Goal: Task Accomplishment & Management: Manage account settings

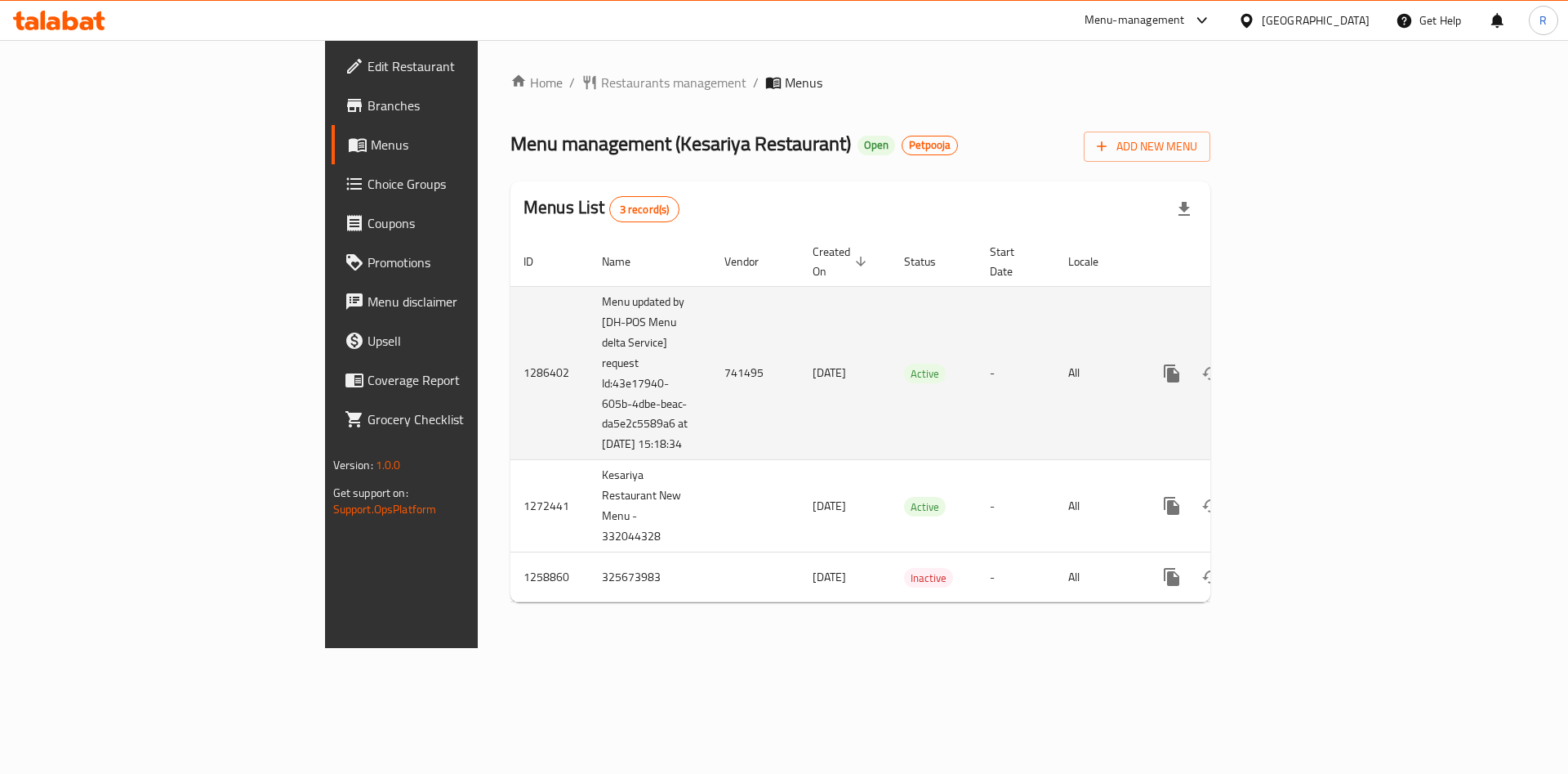
click at [510, 362] on td "1286402" at bounding box center [549, 373] width 78 height 174
click at [510, 361] on td "1286402" at bounding box center [549, 373] width 78 height 174
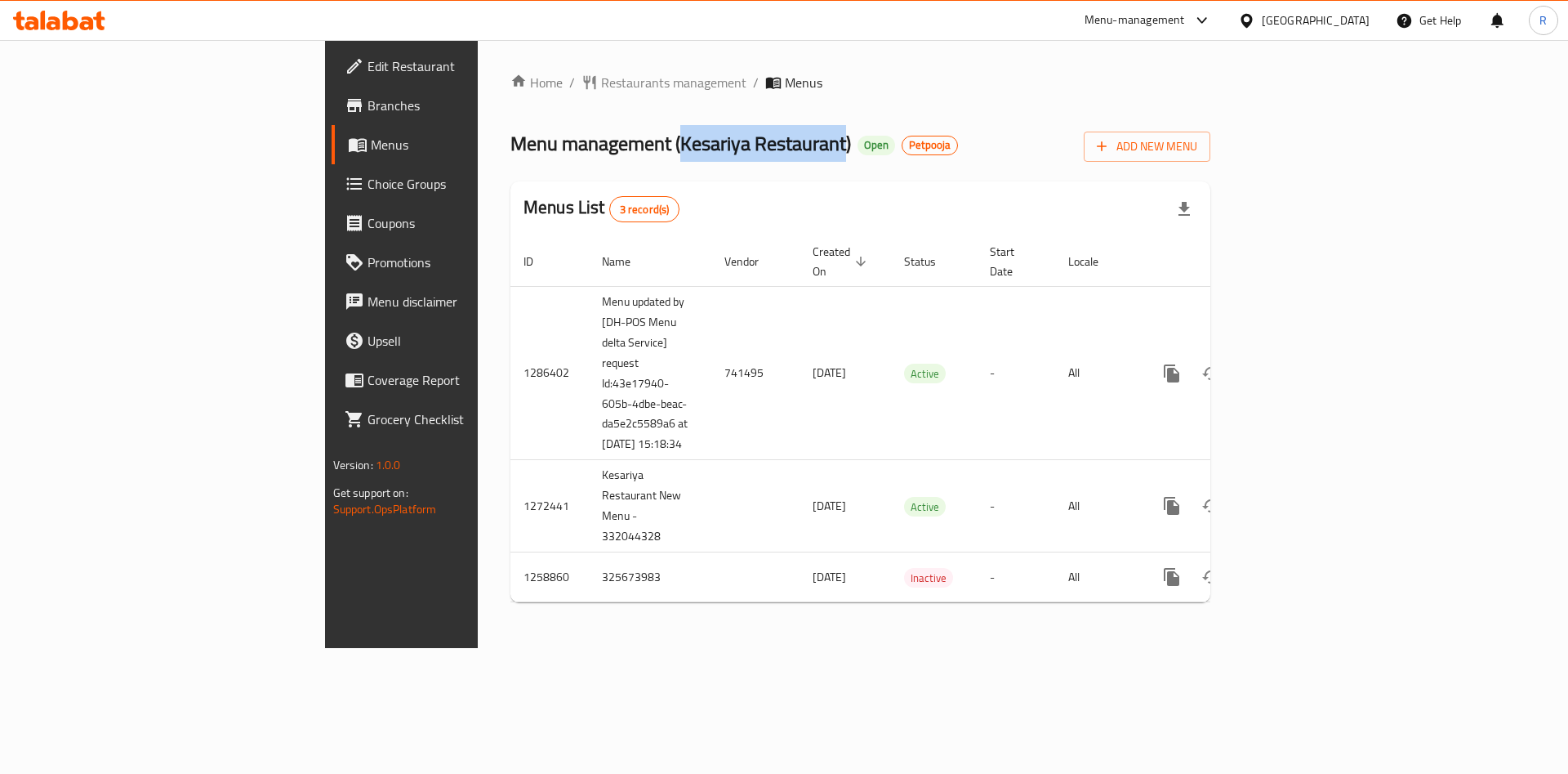
drag, startPoint x: 468, startPoint y: 143, endPoint x: 632, endPoint y: 140, distance: 164.0
click at [632, 140] on span "Menu management ( Kesariya Restaurant )" at bounding box center [680, 143] width 341 height 37
copy span "Kesariya Restaurant"
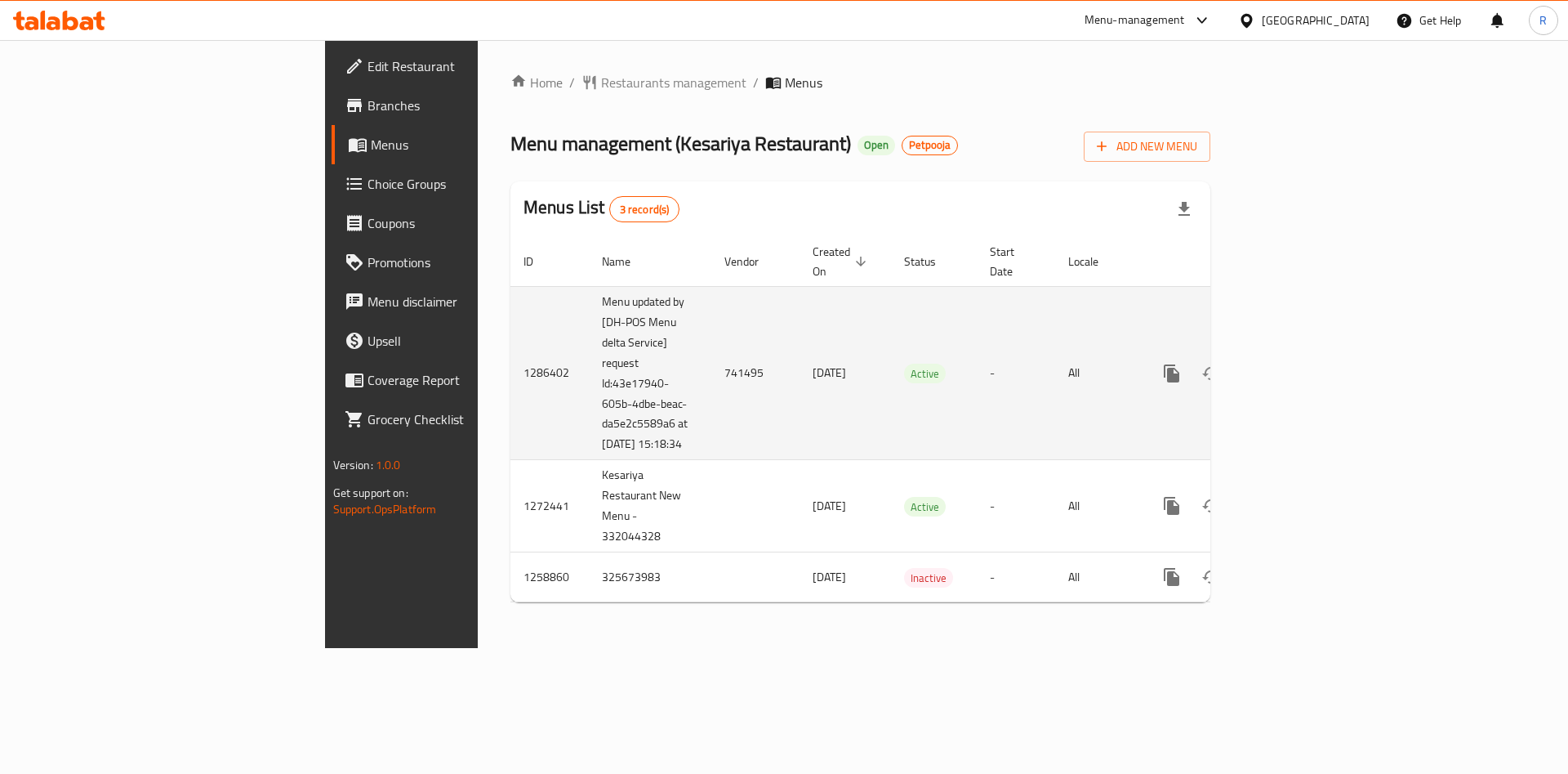
click at [510, 355] on td "1286402" at bounding box center [549, 373] width 78 height 174
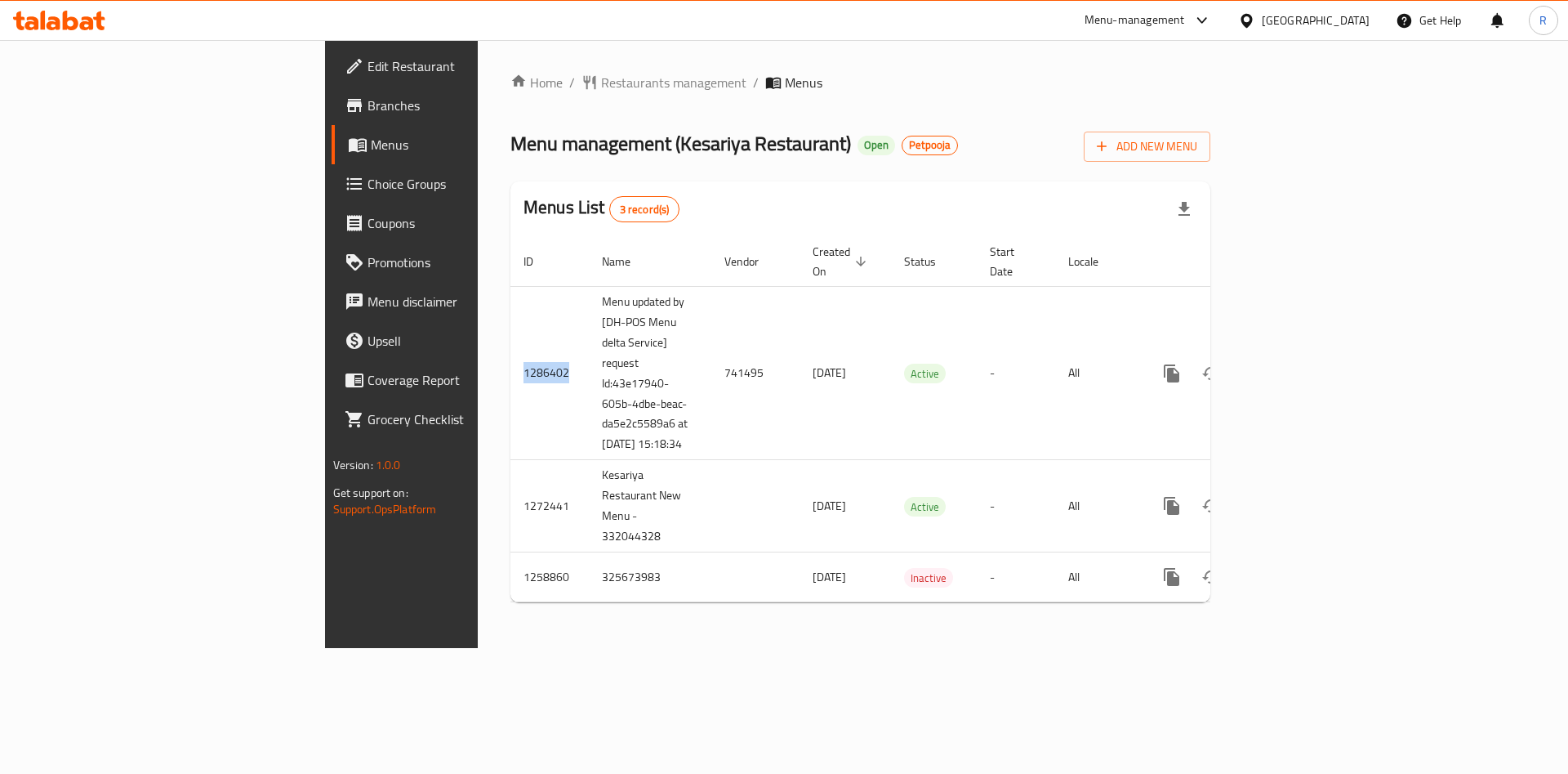
copy td "1286402"
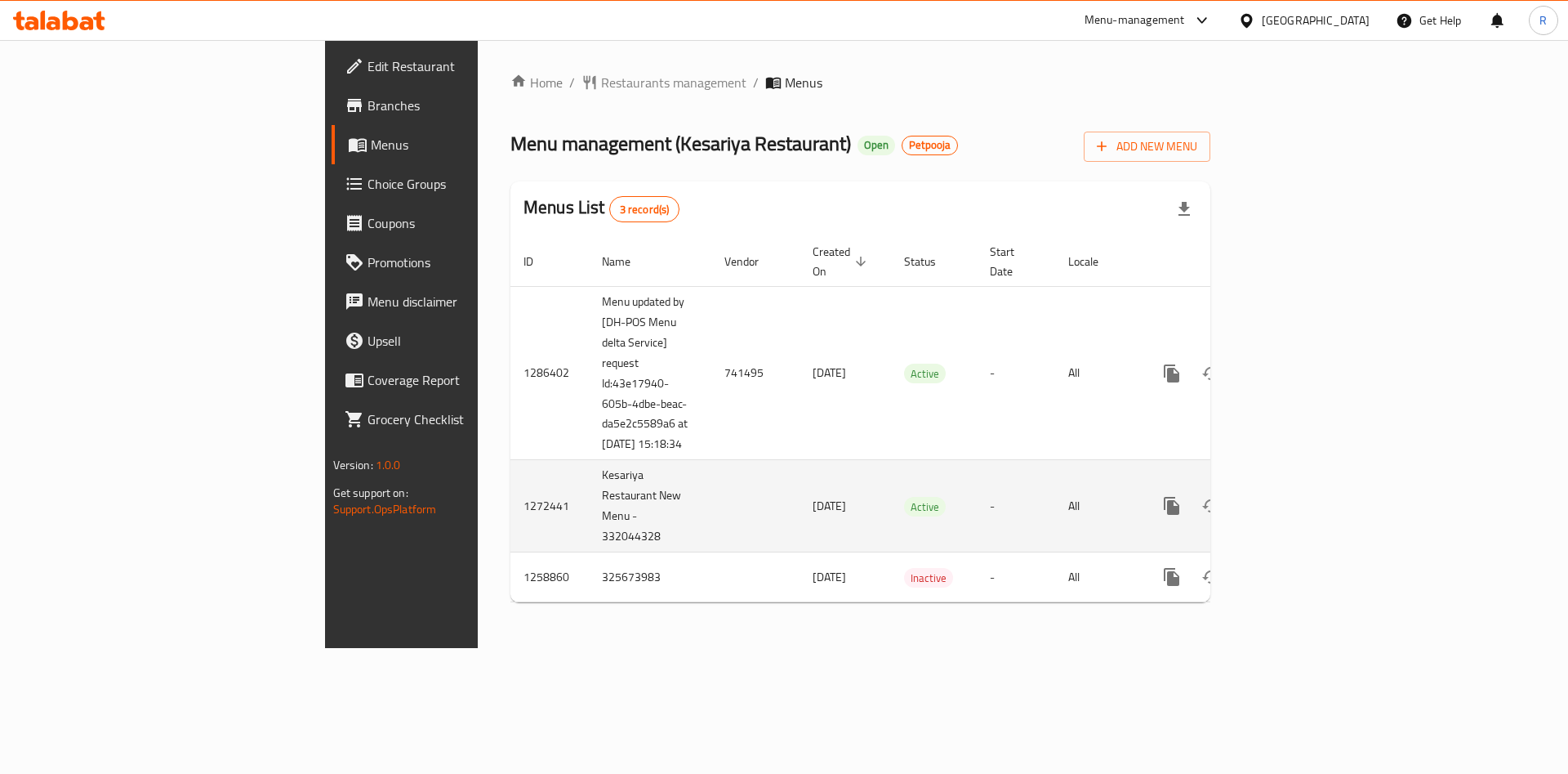
click at [510, 513] on td "1272441" at bounding box center [549, 506] width 78 height 93
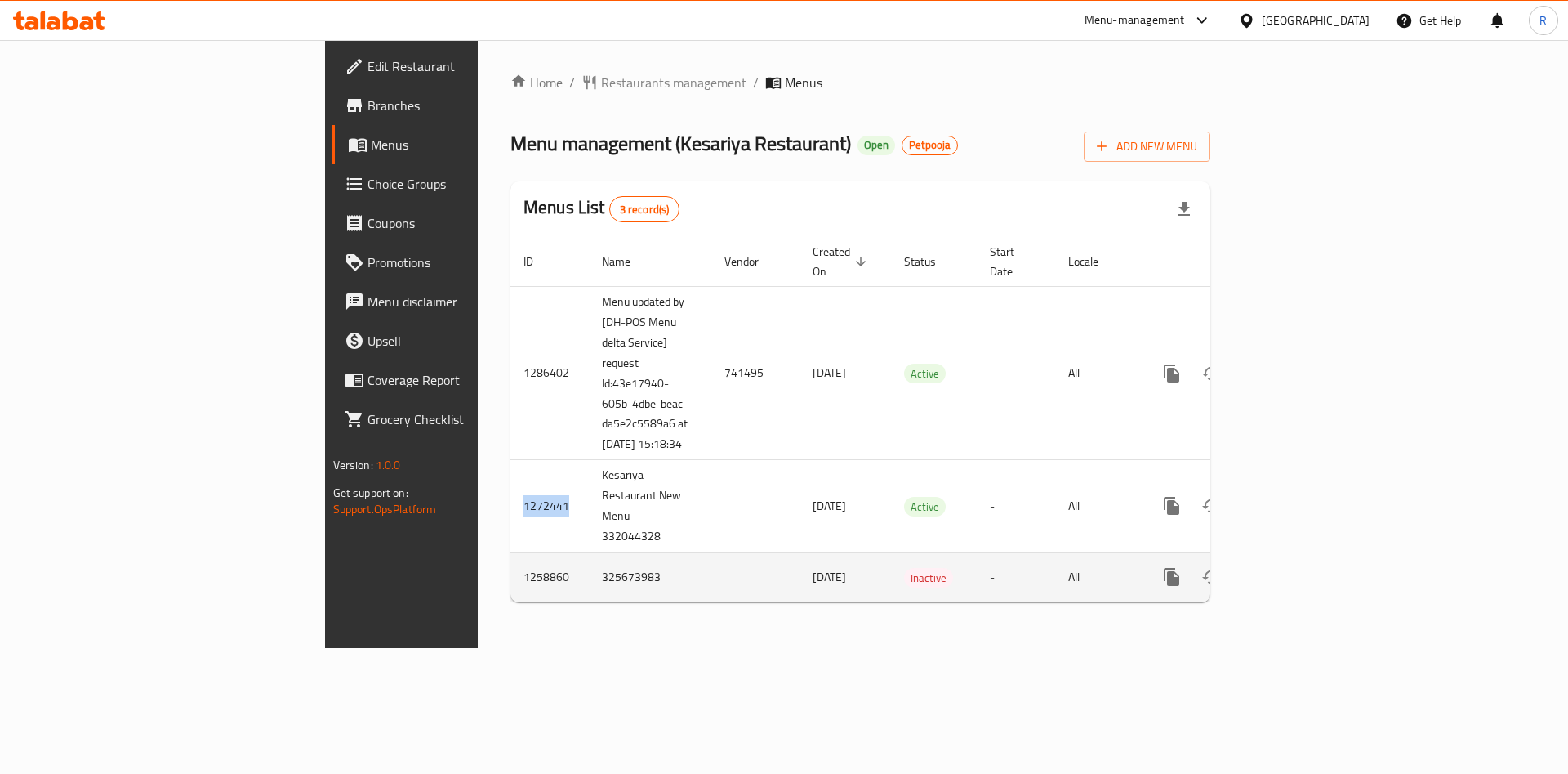
copy td "1272441"
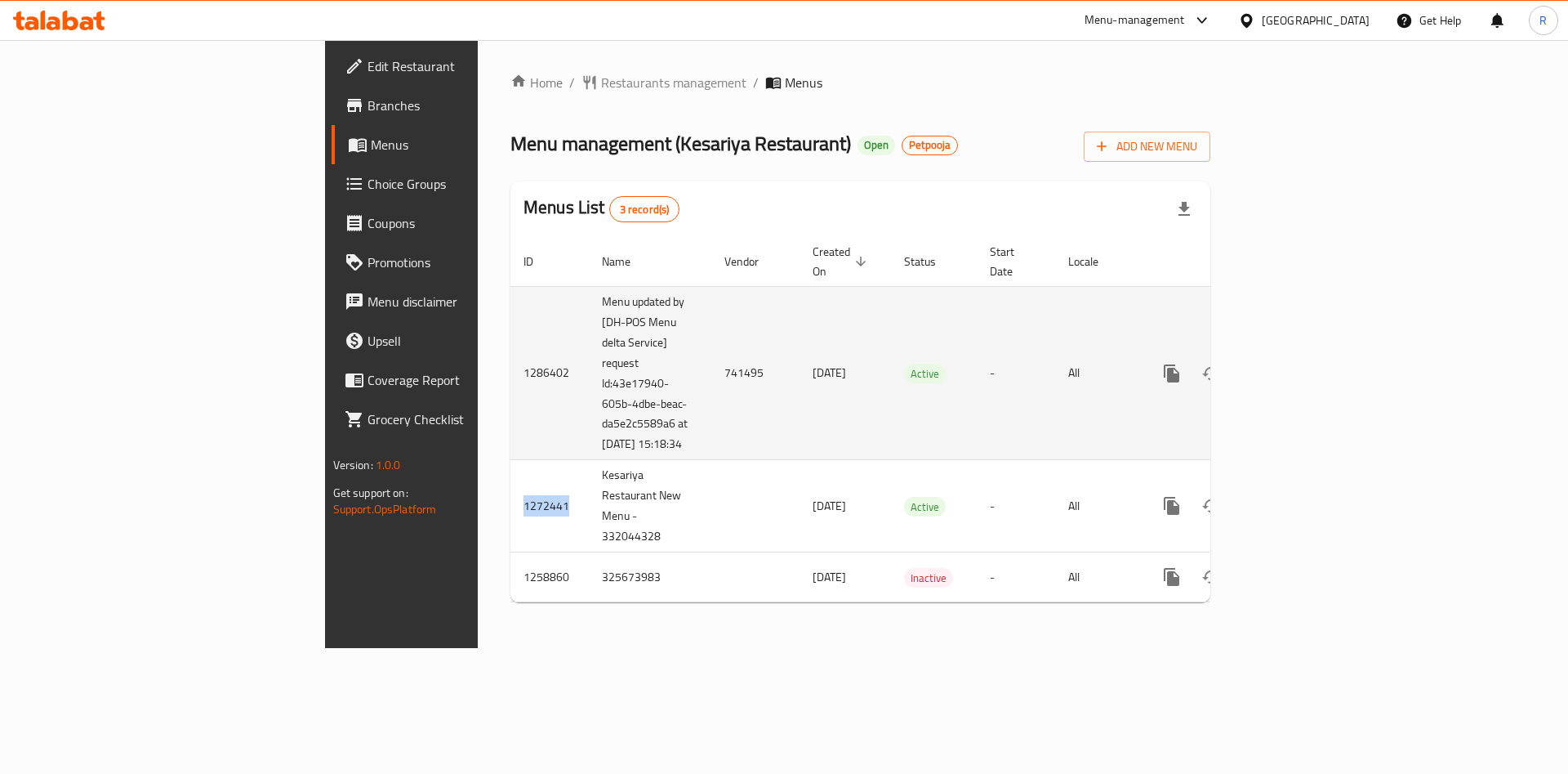
copy td "1272441"
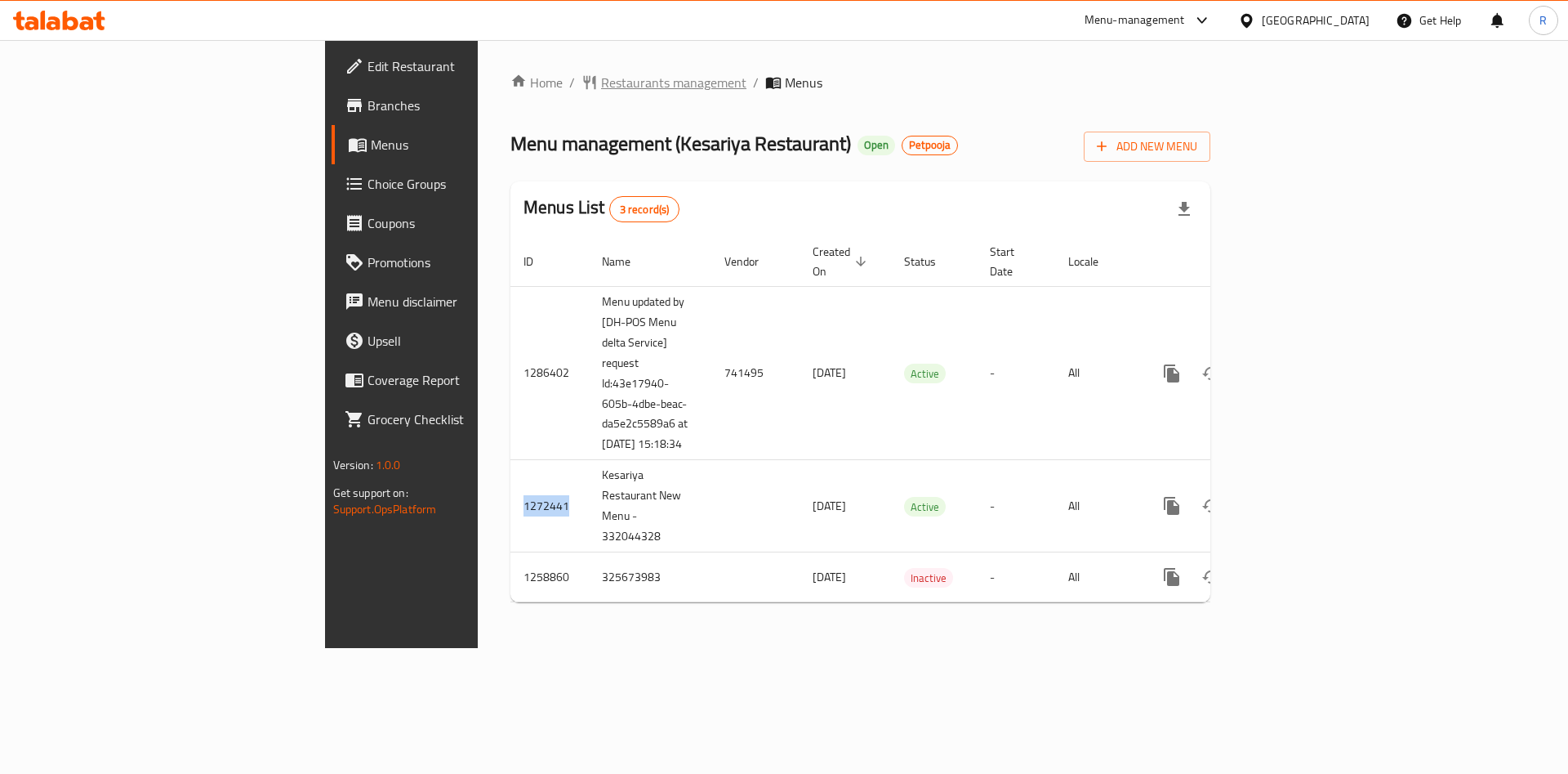
click at [601, 78] on span "Restaurants management" at bounding box center [674, 83] width 145 height 20
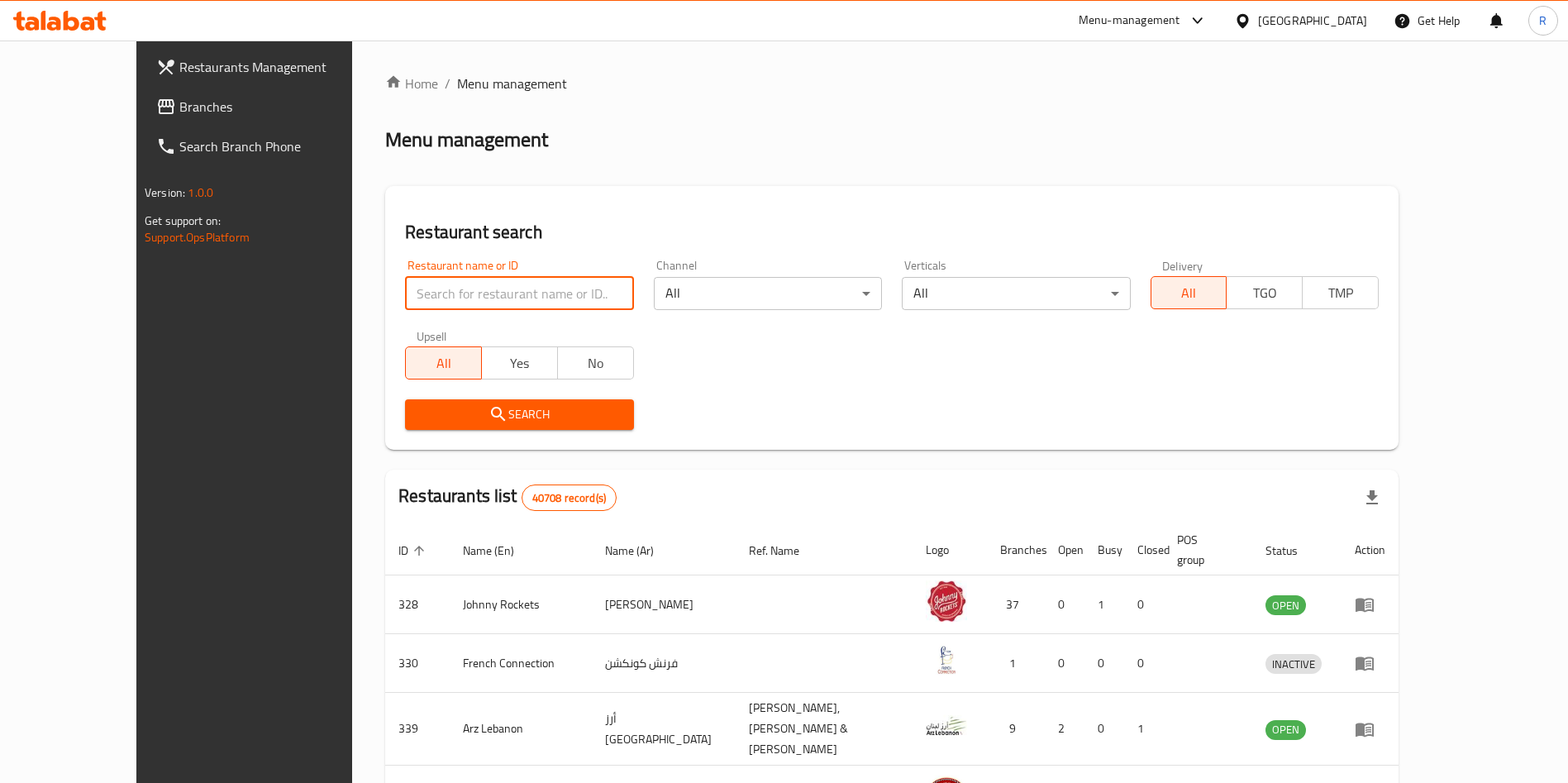
click at [487, 295] on input "search" at bounding box center [519, 293] width 228 height 33
click button "Search" at bounding box center [519, 414] width 228 height 31
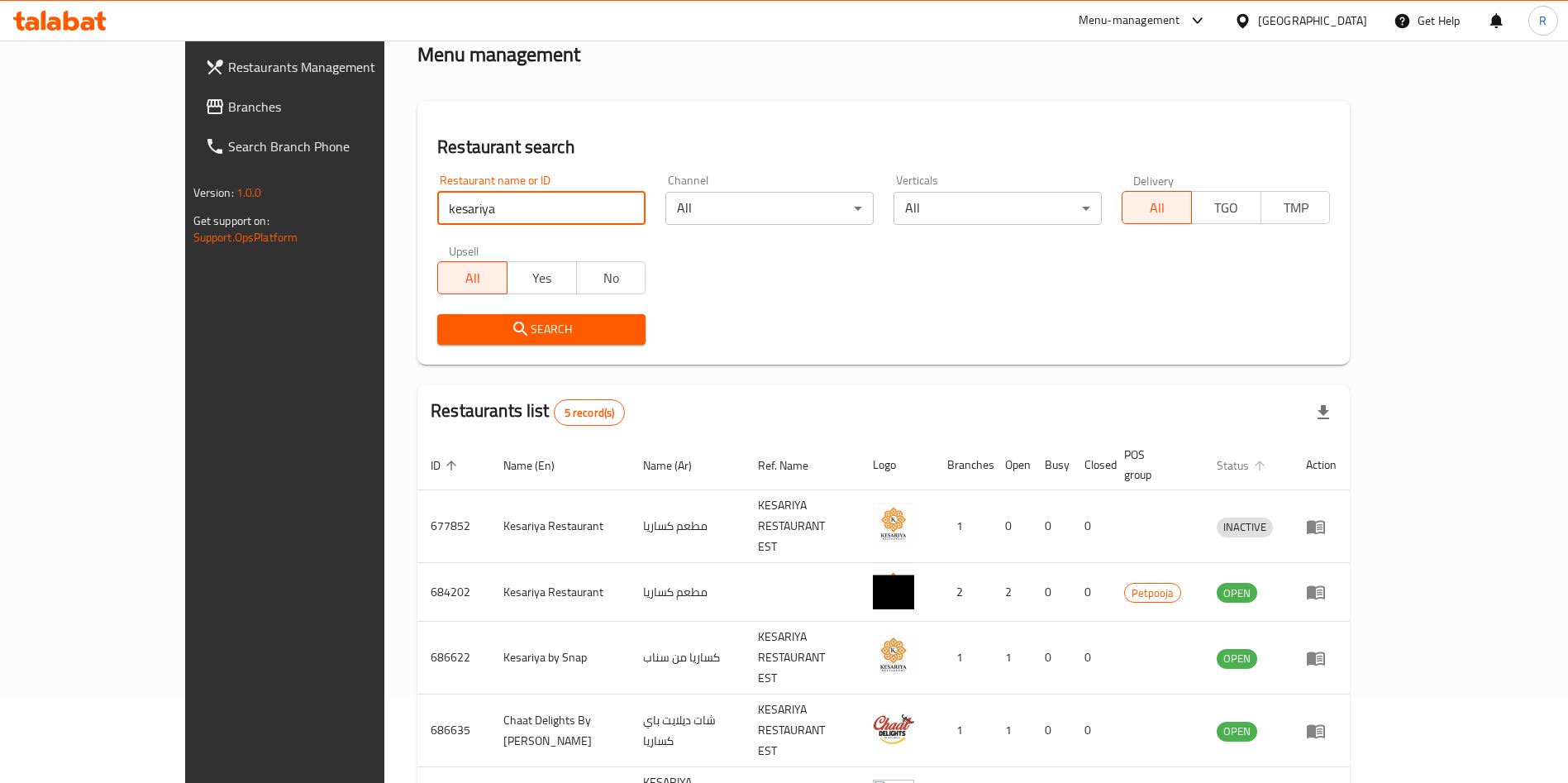
scroll to position [124, 0]
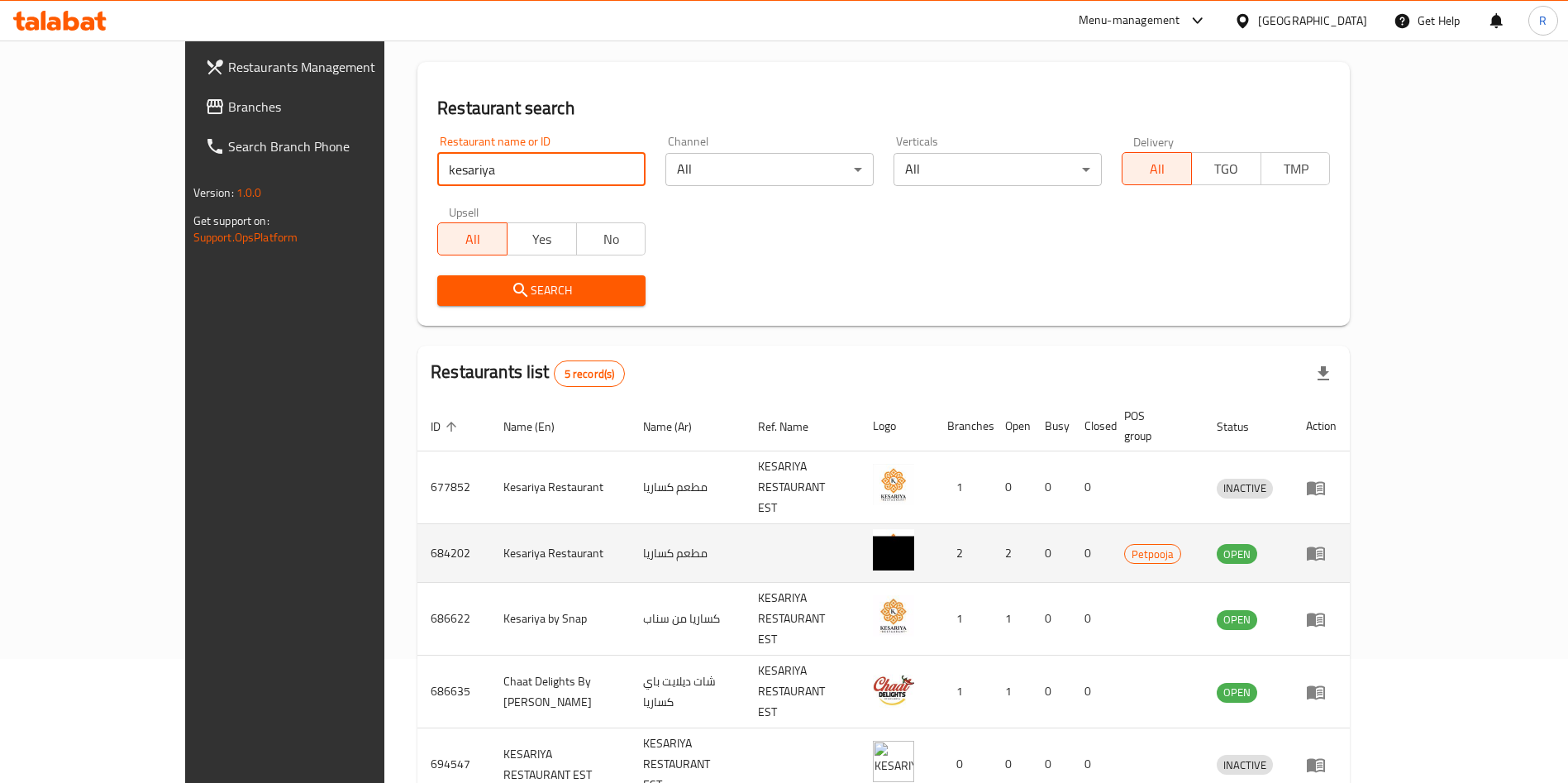
click at [418, 524] on td "684202" at bounding box center [454, 553] width 73 height 58
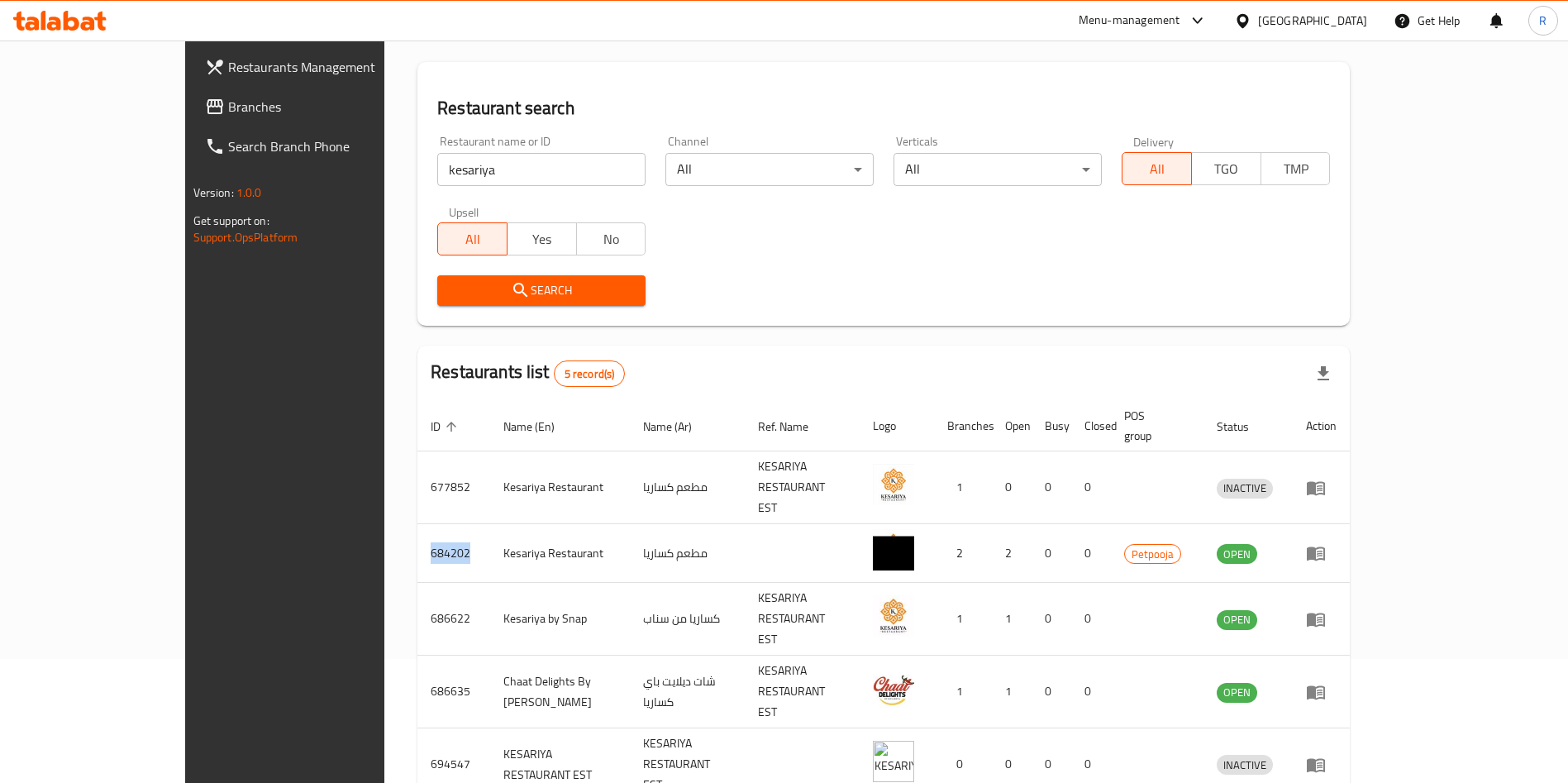
copy td "684202"
drag, startPoint x: 534, startPoint y: 164, endPoint x: 531, endPoint y: 177, distance: 13.3
click at [534, 165] on input "kesariya" at bounding box center [540, 170] width 208 height 33
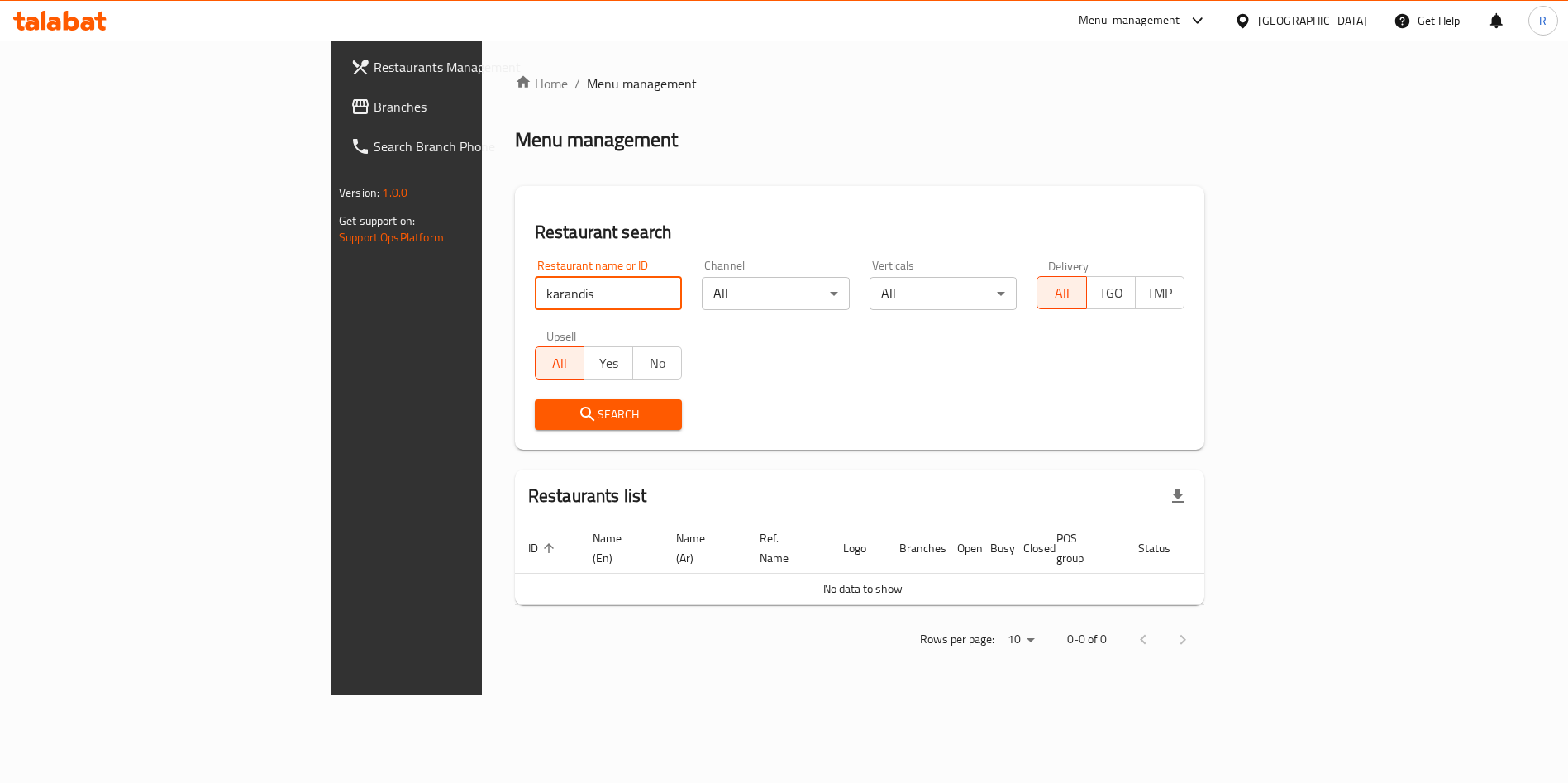
scroll to position [0, 0]
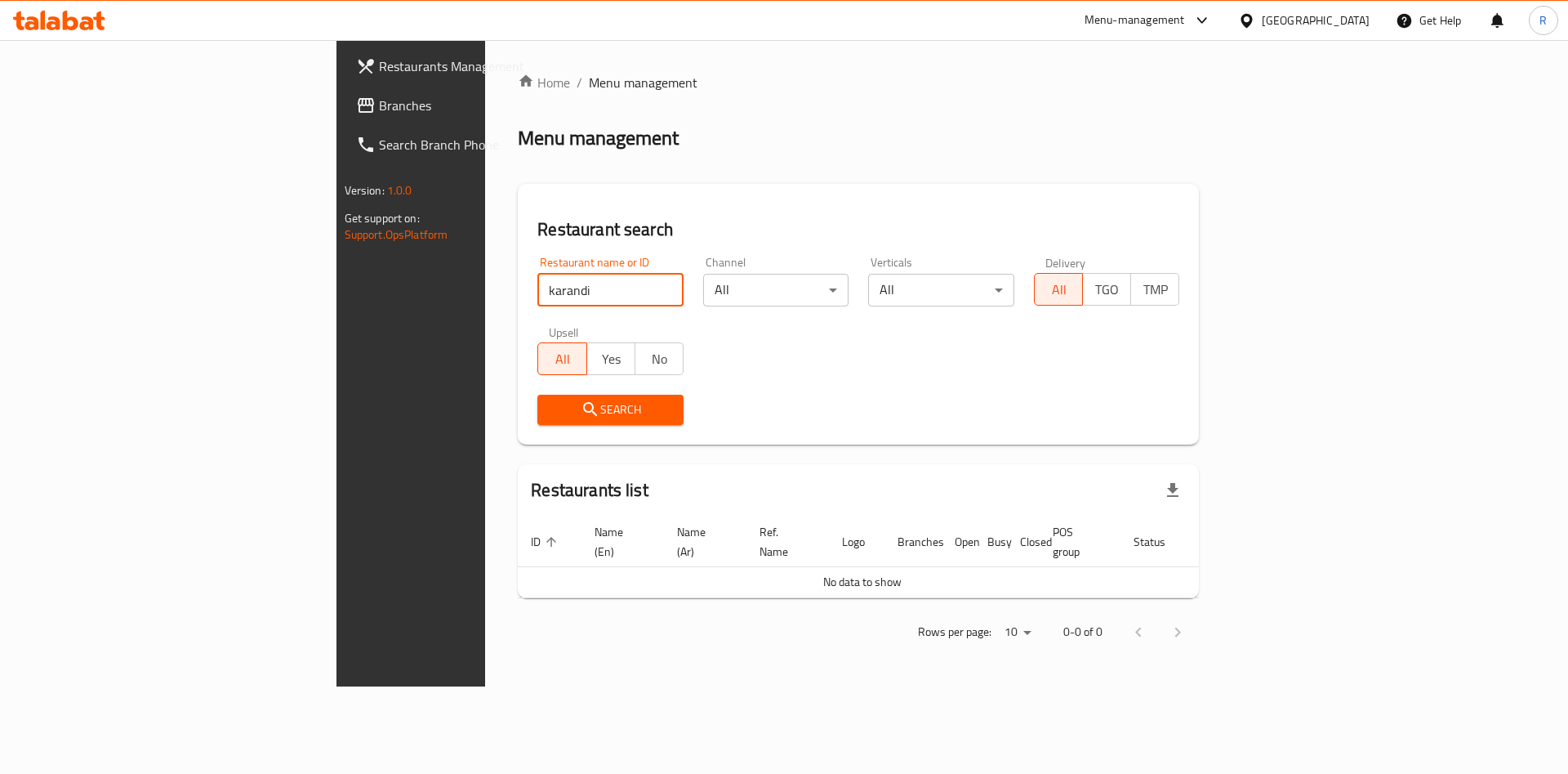
type input "karandi"
click button "Search" at bounding box center [610, 410] width 146 height 31
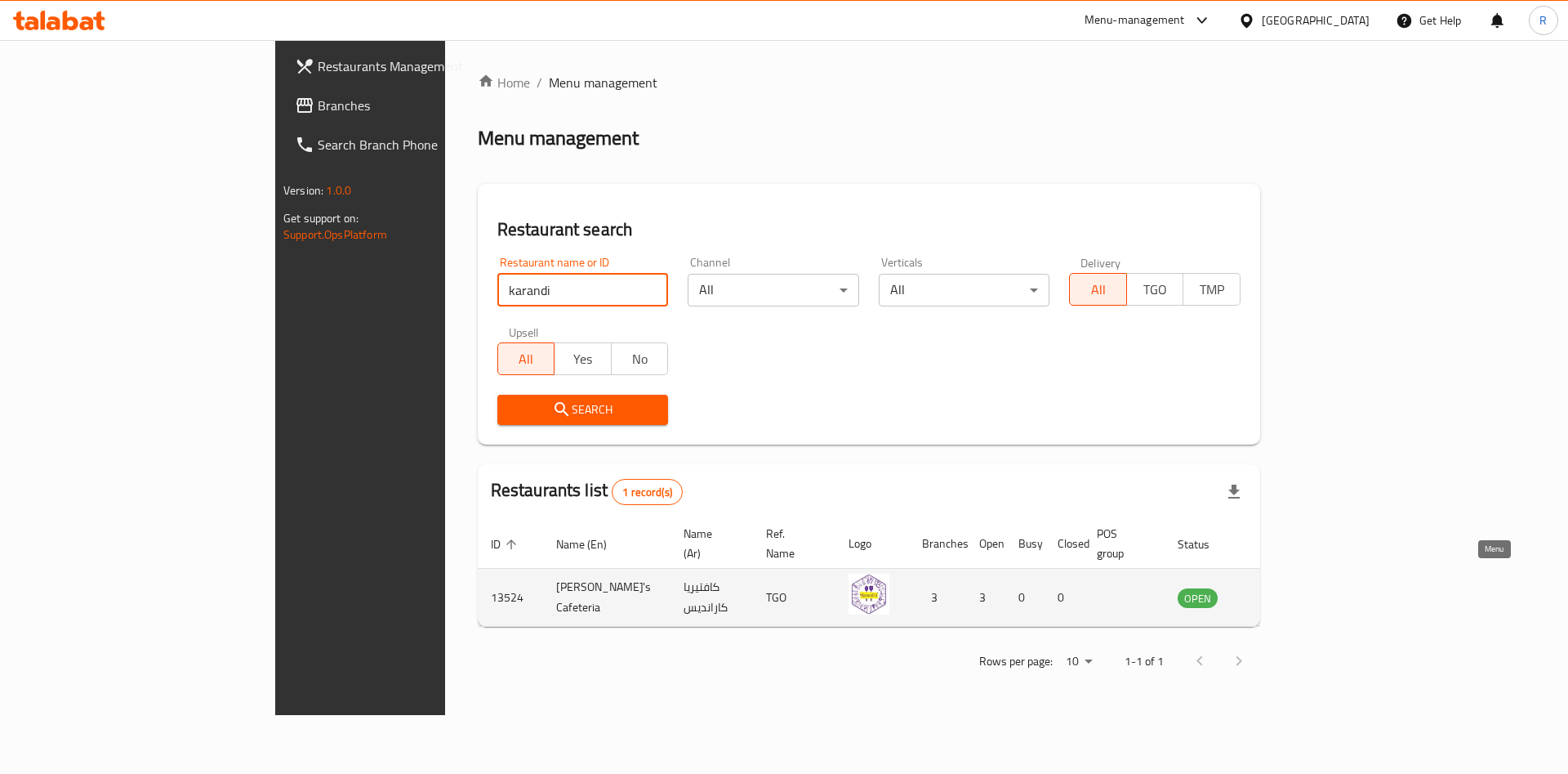
click at [1282, 591] on icon "enhanced table" at bounding box center [1273, 598] width 18 height 14
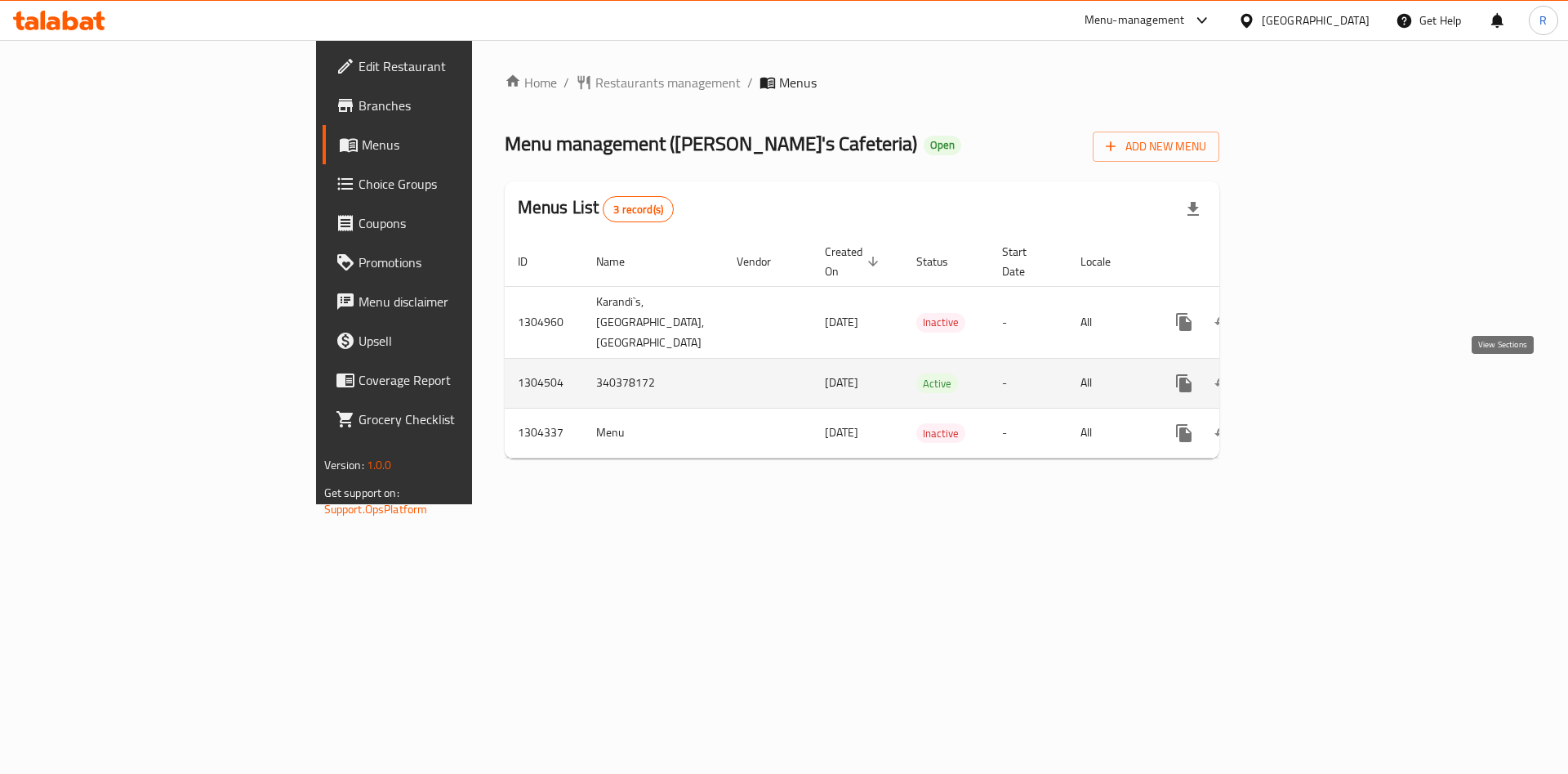
click at [1322, 396] on link "enhanced table" at bounding box center [1301, 382] width 39 height 39
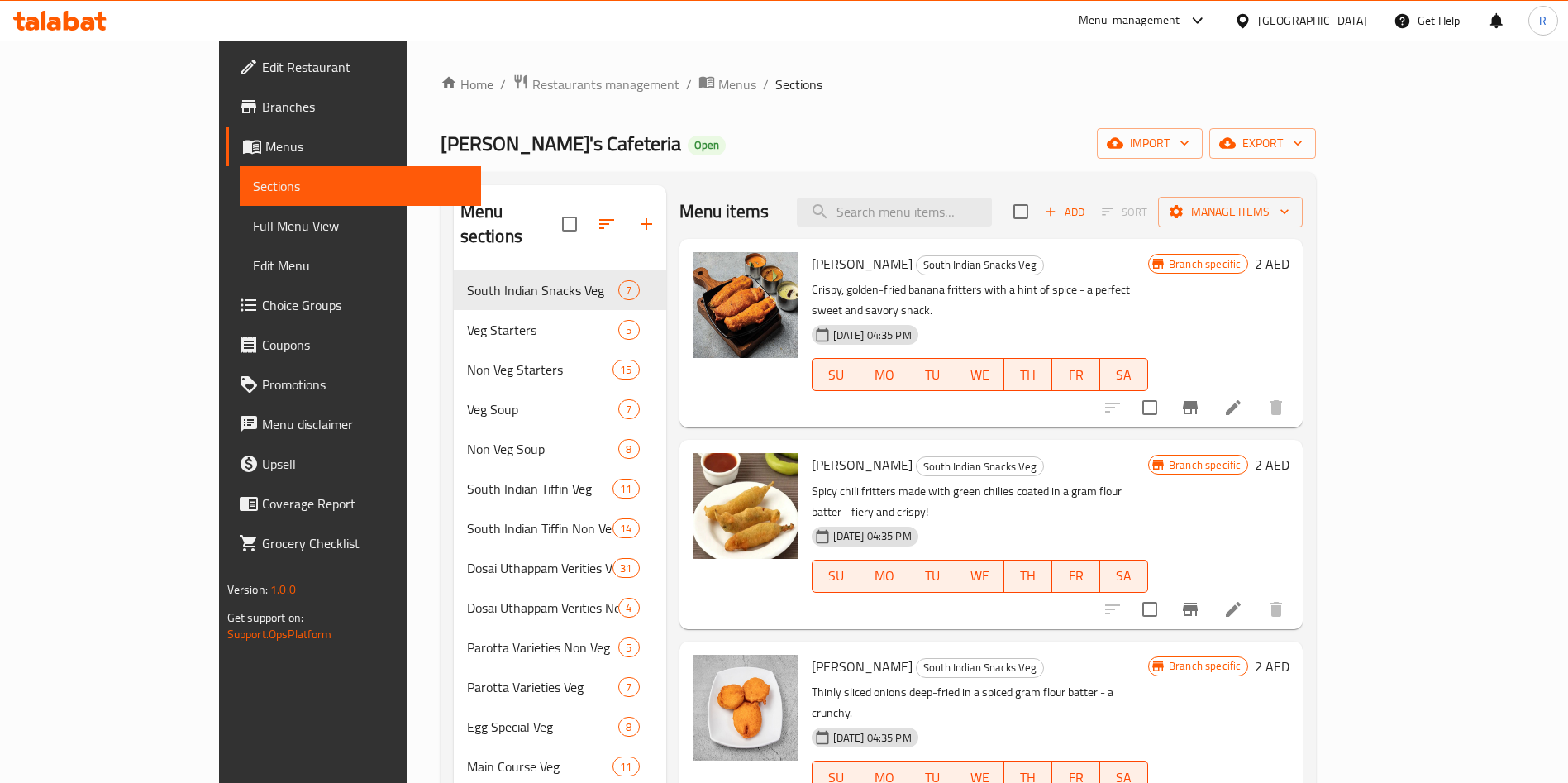
scroll to position [326, 0]
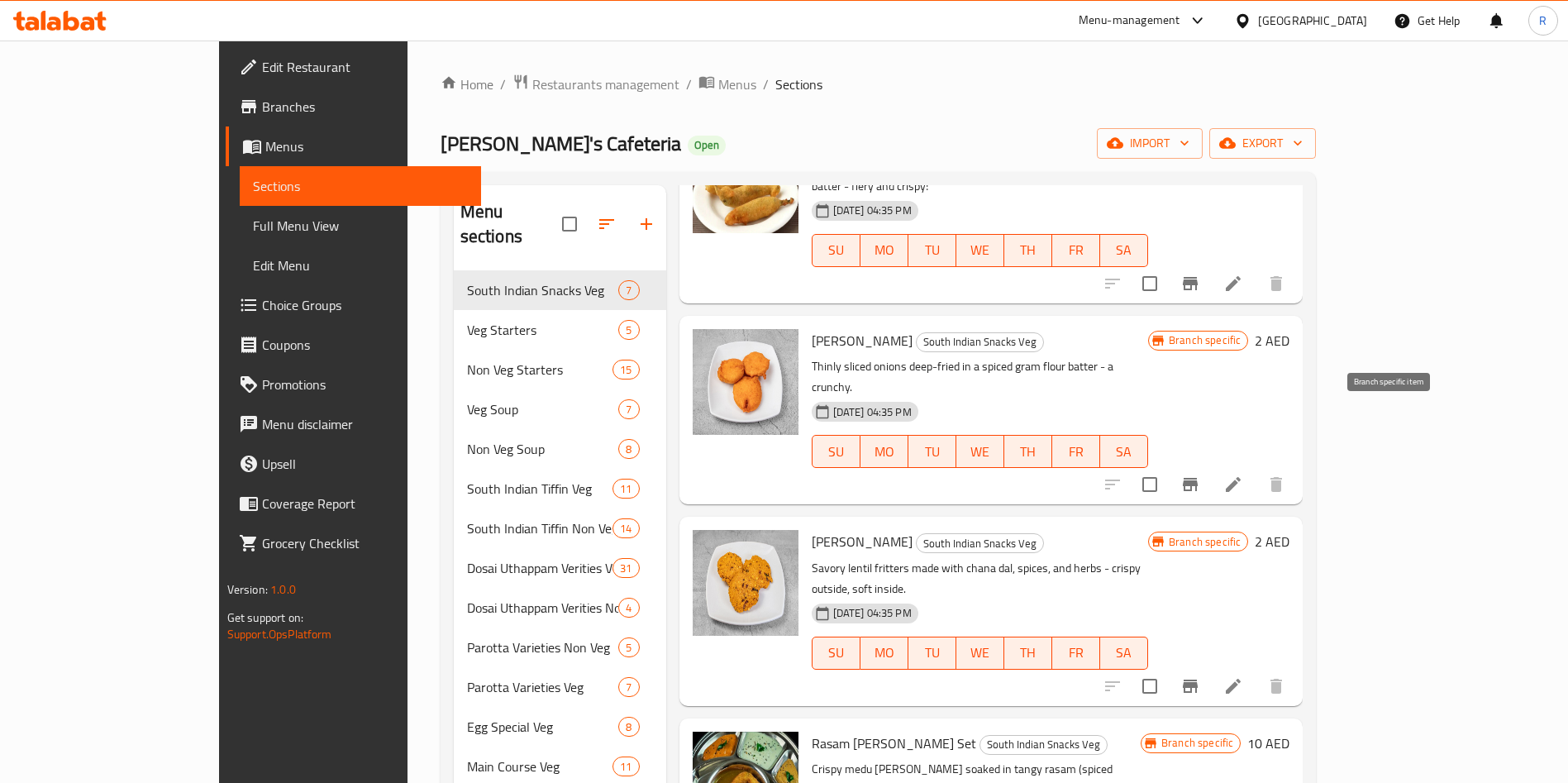
click at [1200, 475] on icon "Branch-specific-item" at bounding box center [1190, 485] width 20 height 20
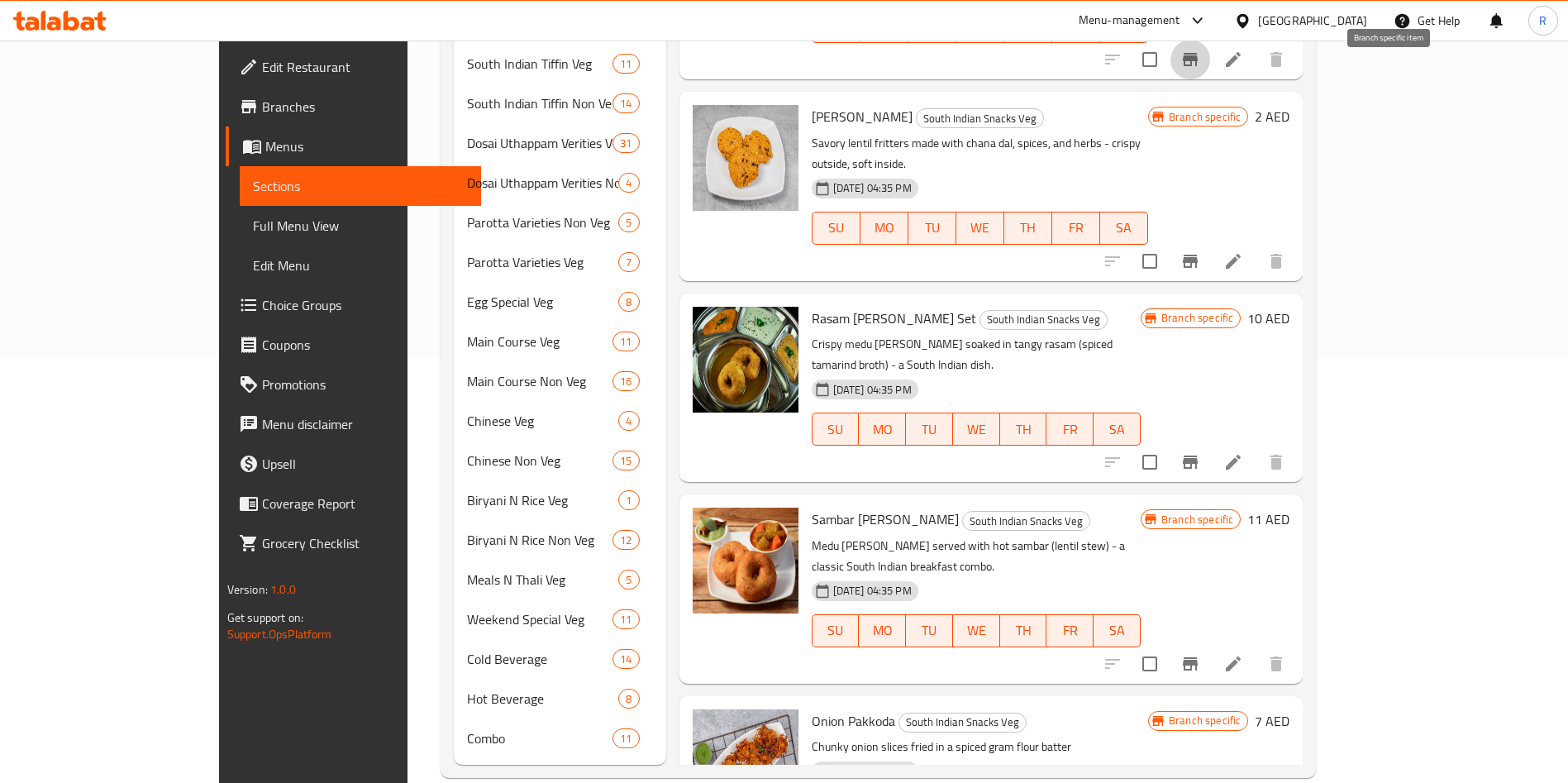
scroll to position [428, 0]
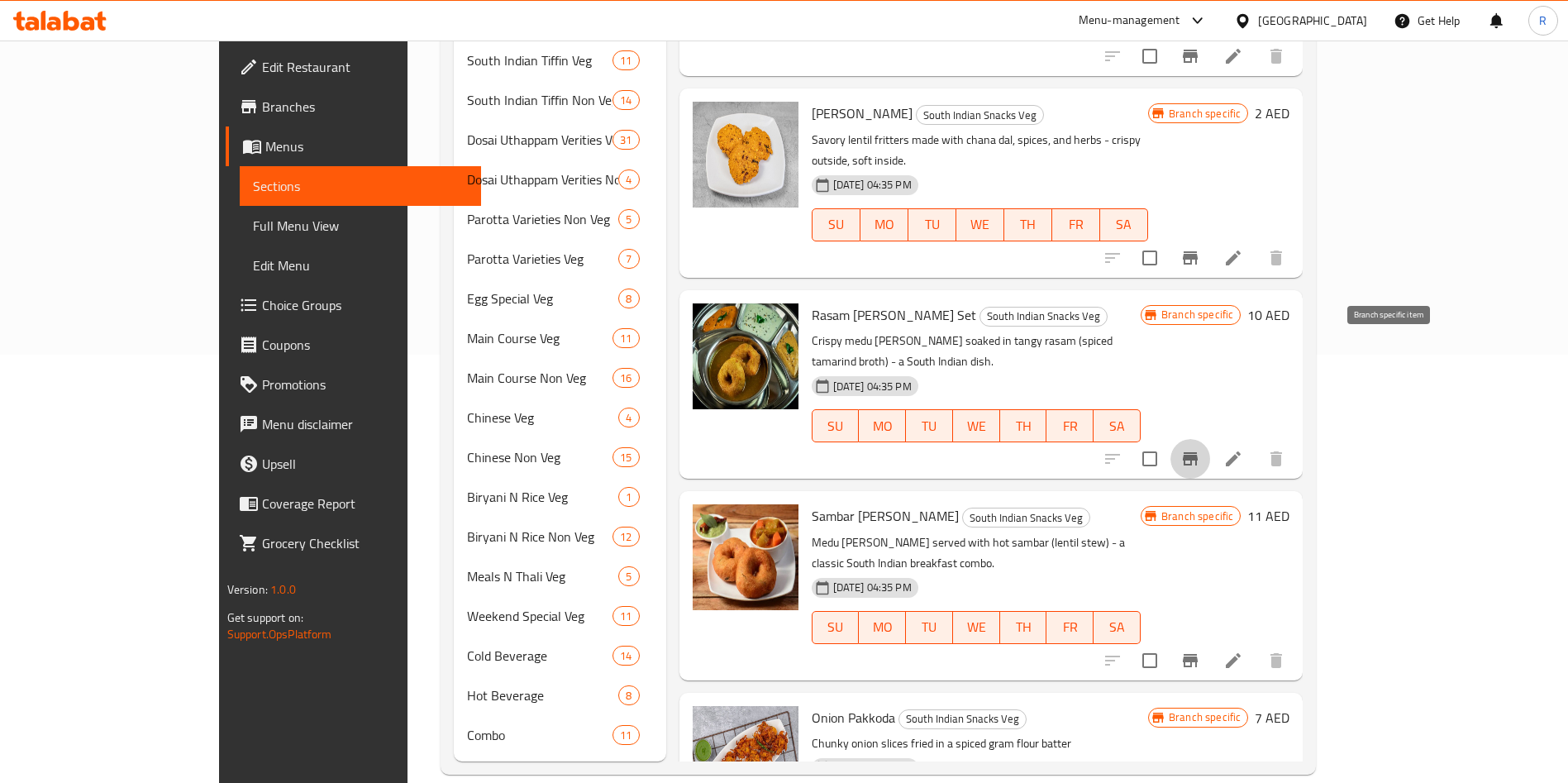
click at [1200, 449] on icon "Branch-specific-item" at bounding box center [1190, 459] width 20 height 20
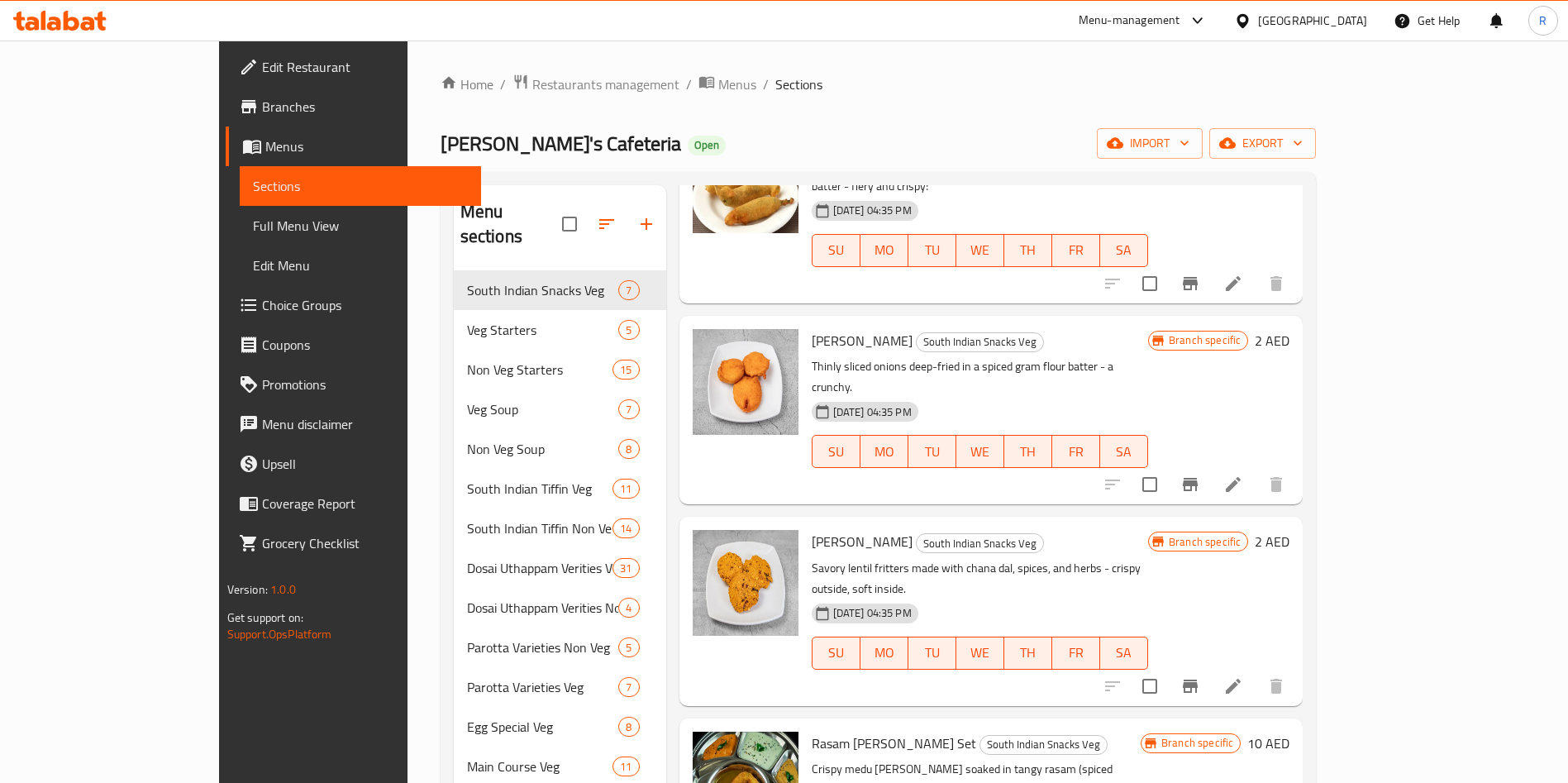
scroll to position [0, 0]
